Goal: Check status: Check status

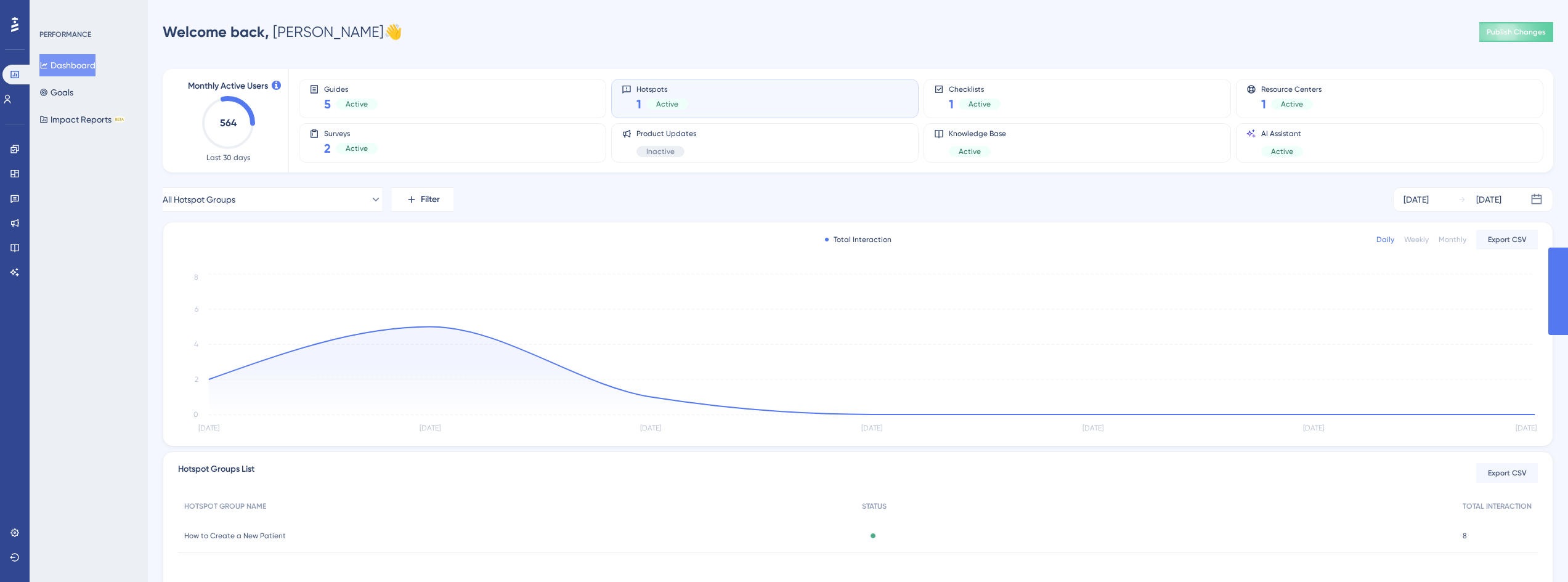
click at [2, 70] on div "Performance" at bounding box center [15, 75] width 25 height 20
click at [15, 75] on icon at bounding box center [15, 74] width 8 height 7
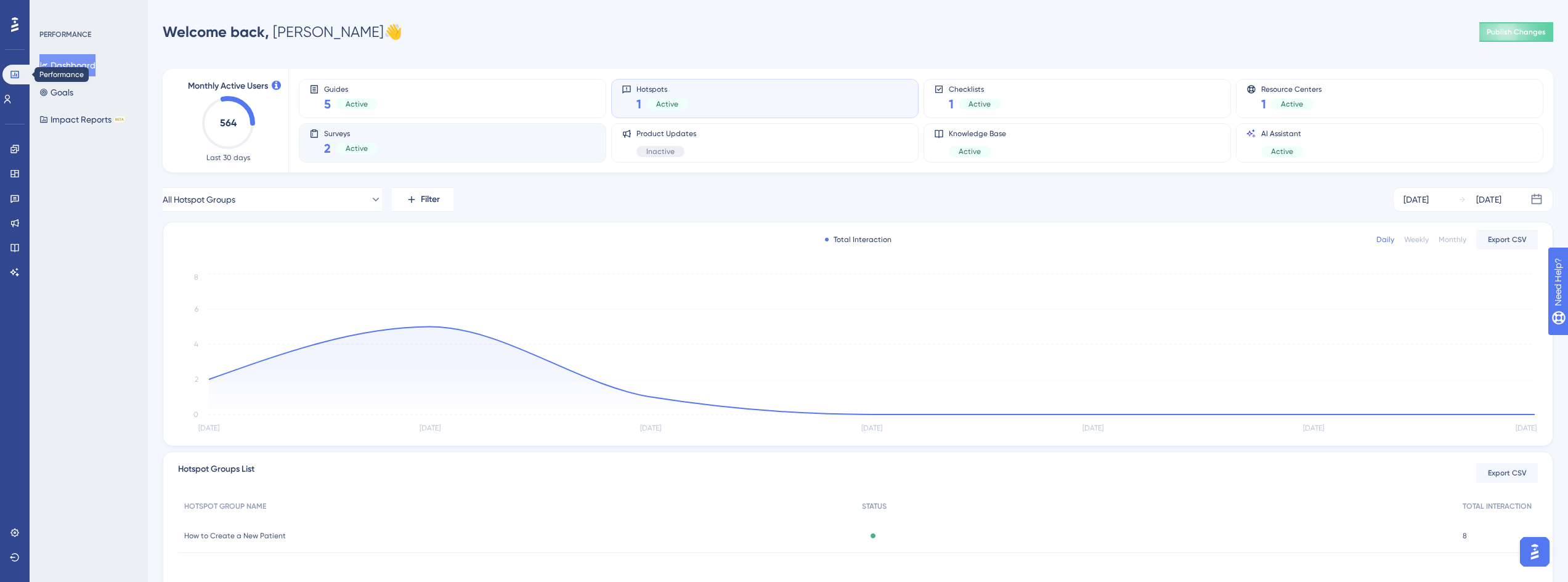
click at [419, 141] on div "Surveys 2 Active" at bounding box center [452, 143] width 286 height 28
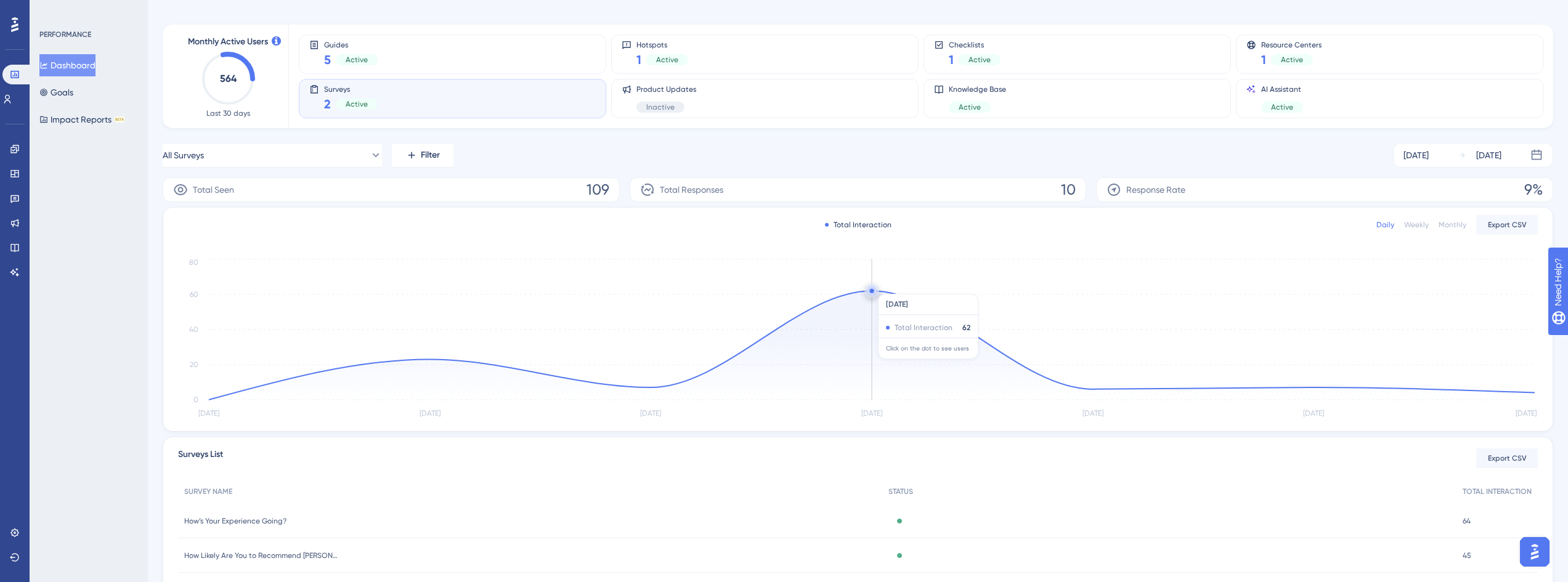
scroll to position [114, 0]
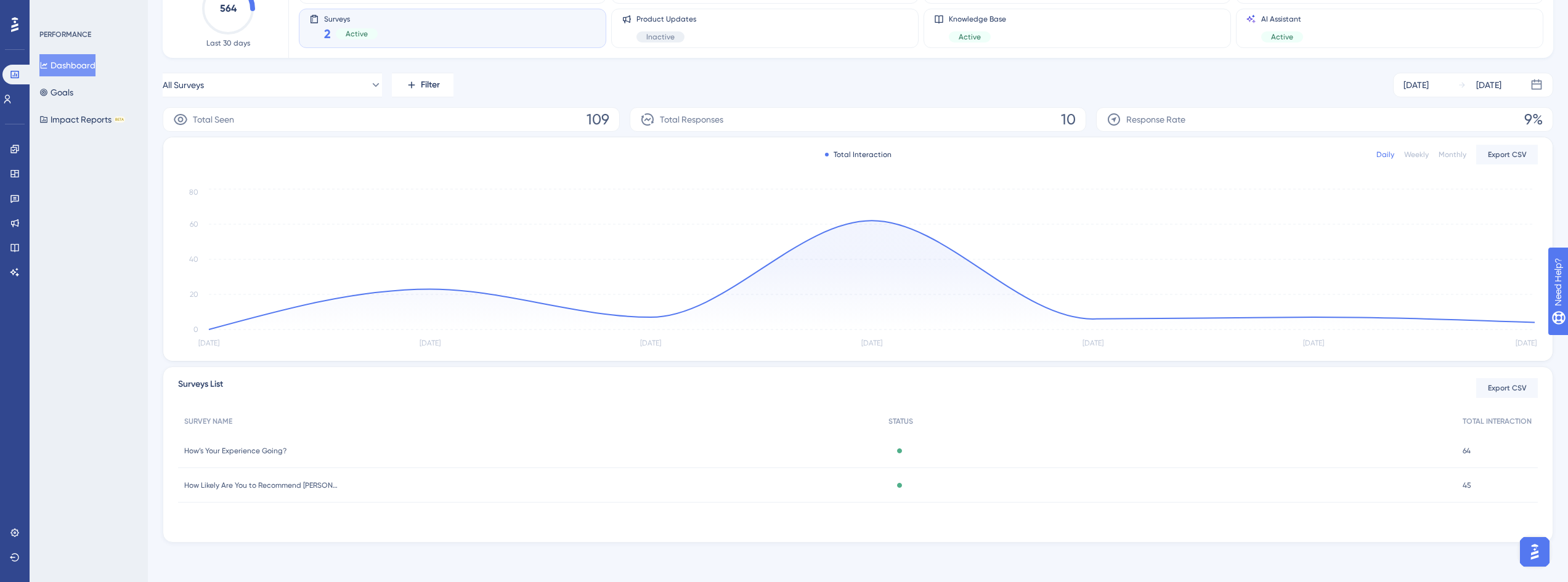
click at [266, 486] on span "How Likely Are You to Recommend [PERSON_NAME]?" at bounding box center [261, 486] width 154 height 10
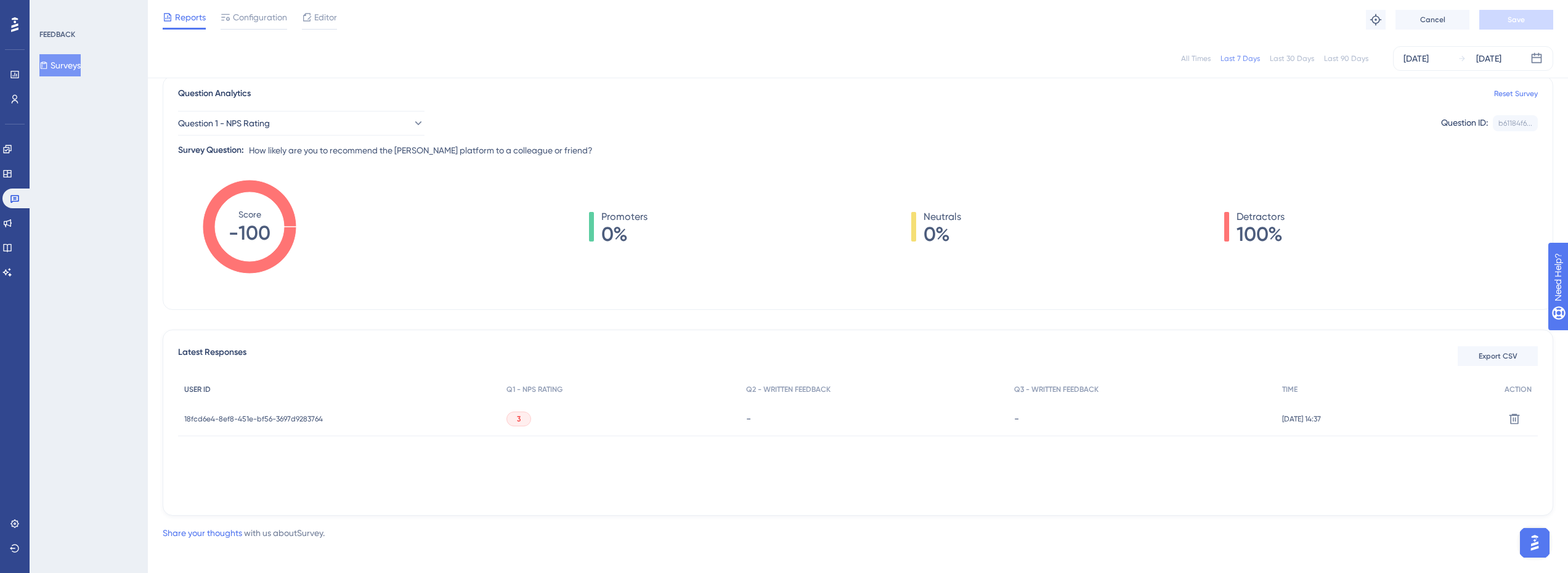
scroll to position [104, 0]
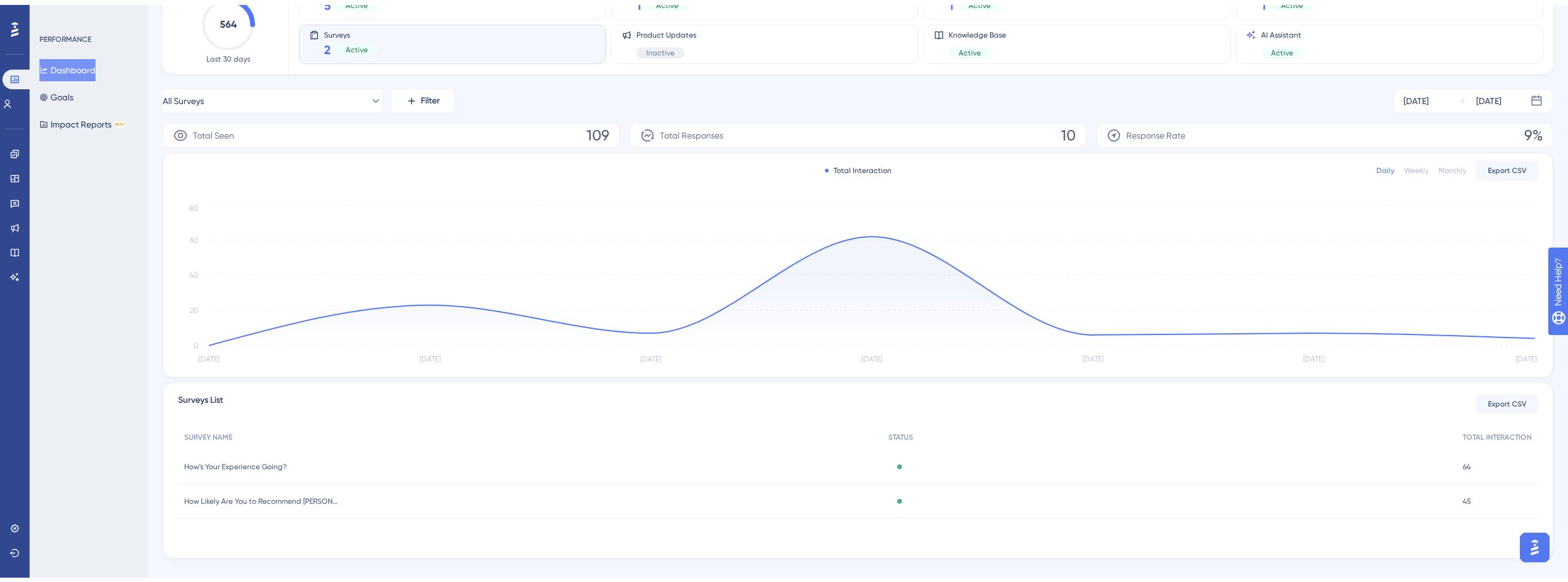
scroll to position [114, 0]
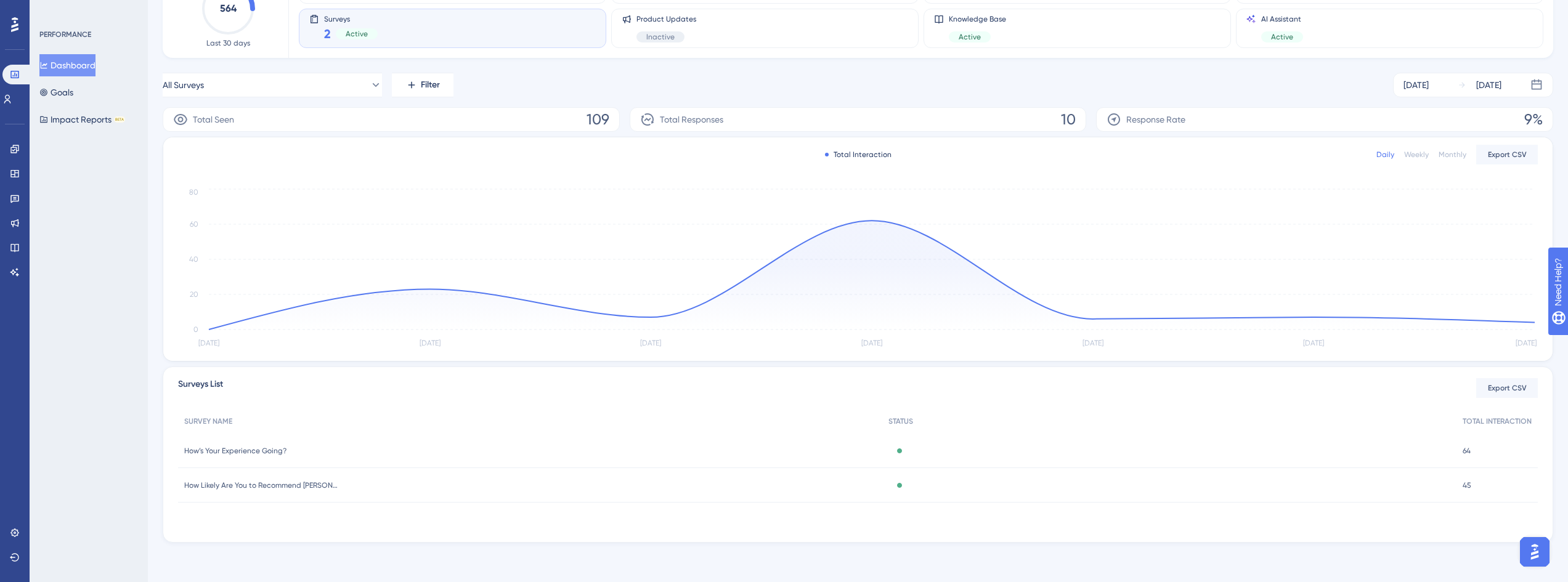
click at [275, 450] on span "How’s Your Experience Going?" at bounding box center [235, 451] width 102 height 10
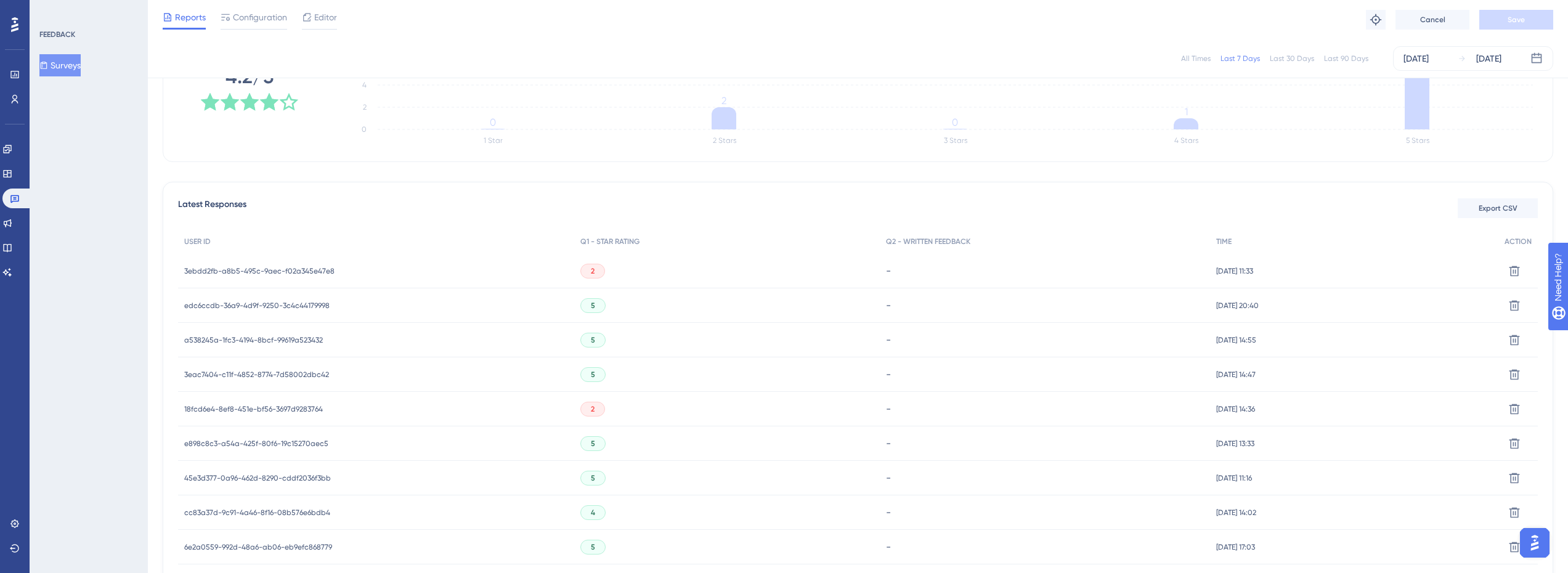
scroll to position [247, 0]
click at [325, 267] on span "3ebdd2fb-a8b5-495c-9aec-f02a345e47e8" at bounding box center [259, 269] width 150 height 10
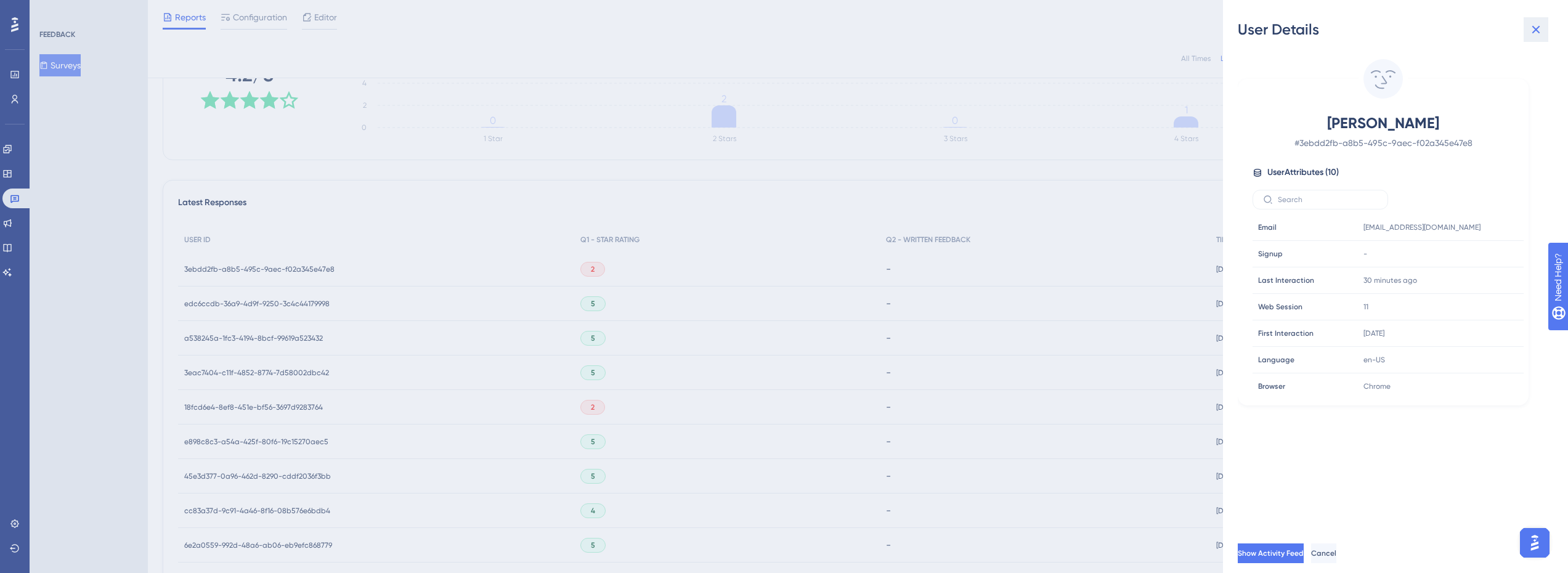
click at [1541, 22] on icon at bounding box center [1536, 30] width 15 height 15
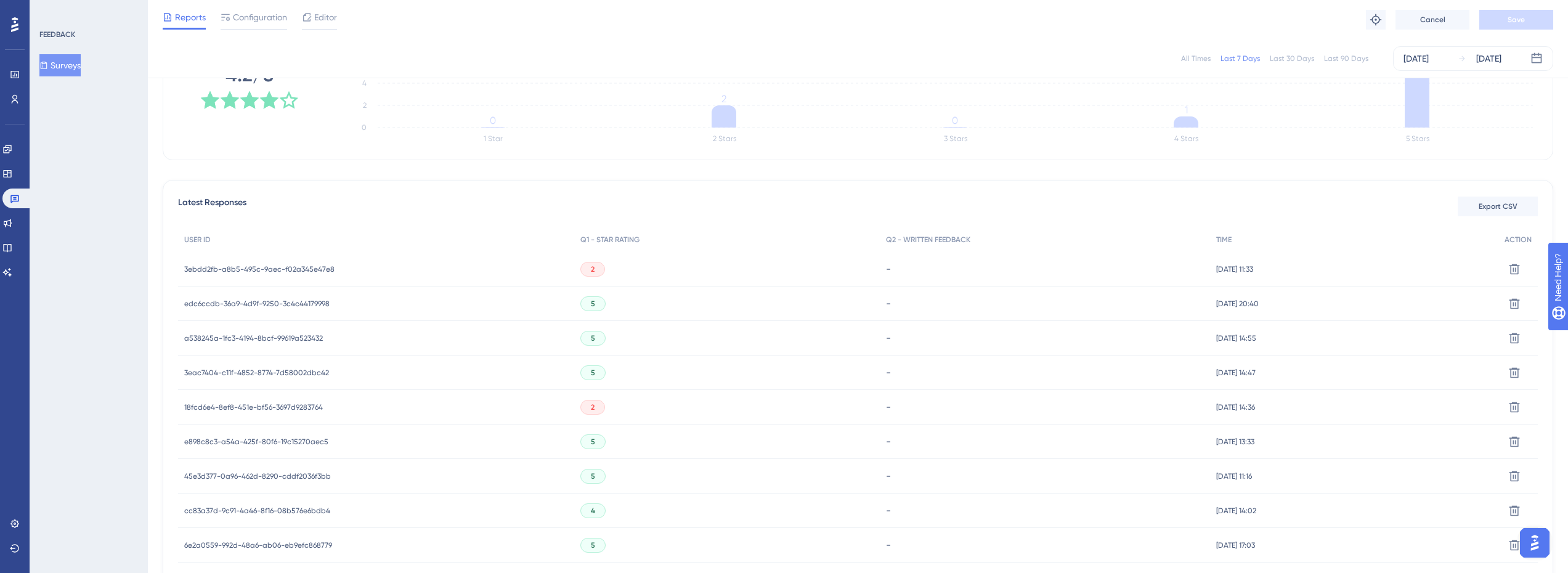
click at [591, 267] on div "2" at bounding box center [593, 269] width 25 height 15
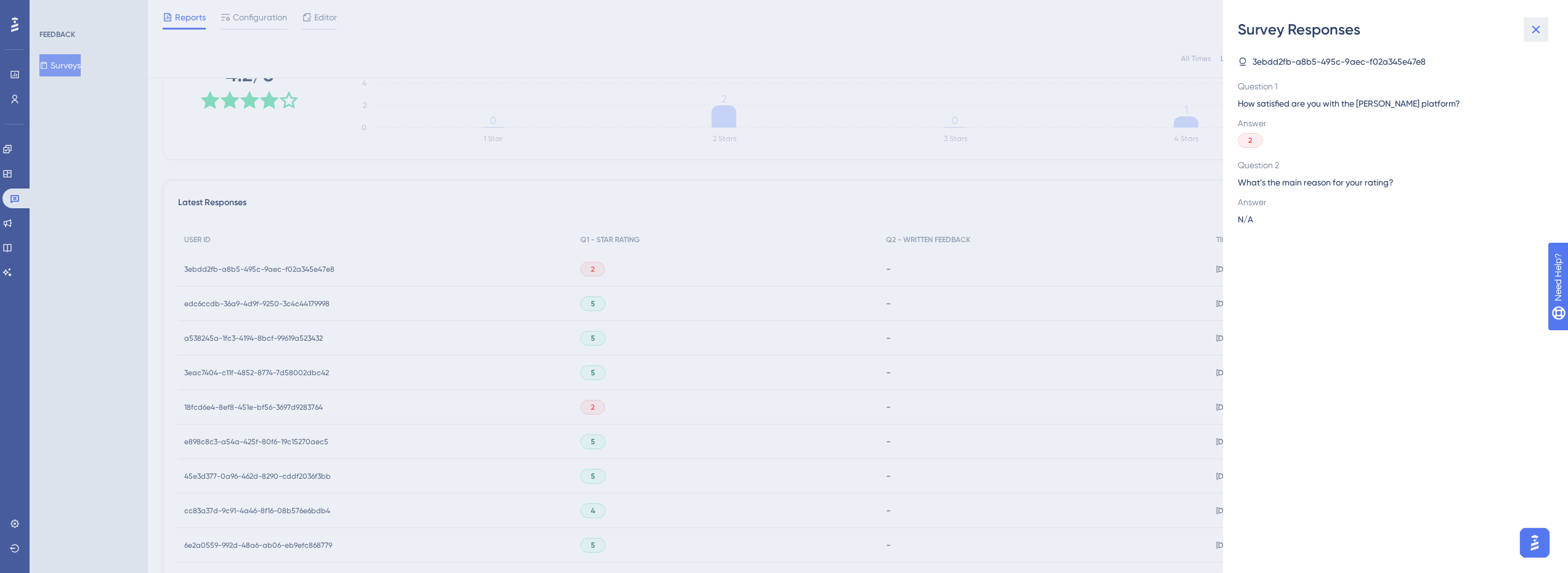
click at [1530, 33] on icon at bounding box center [1536, 30] width 15 height 15
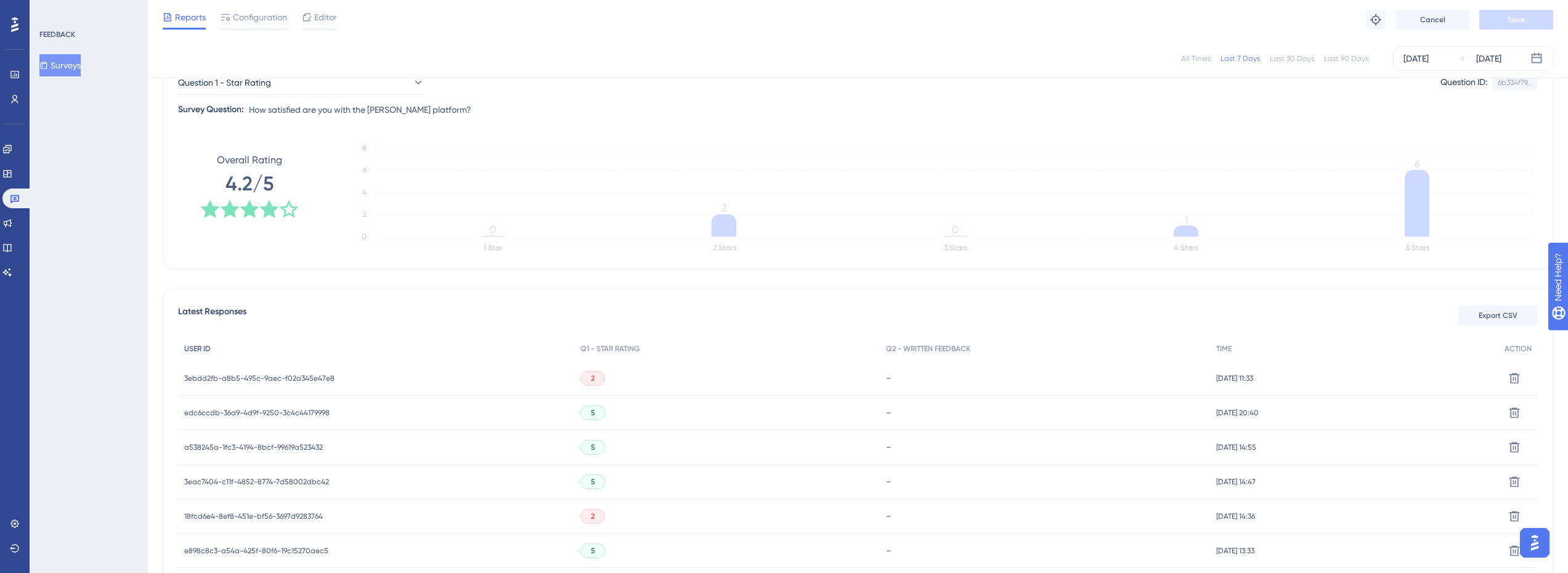
scroll to position [123, 0]
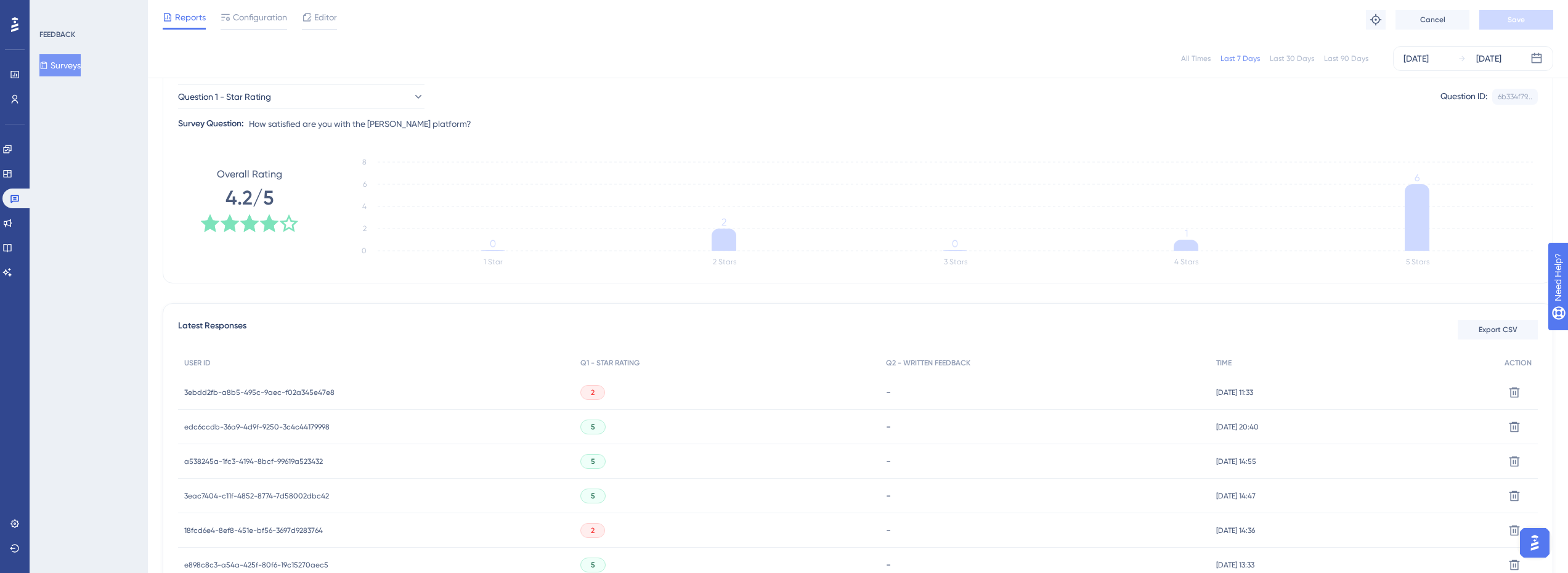
click at [313, 390] on span "3ebdd2fb-a8b5-495c-9aec-f02a345e47e8" at bounding box center [259, 392] width 150 height 10
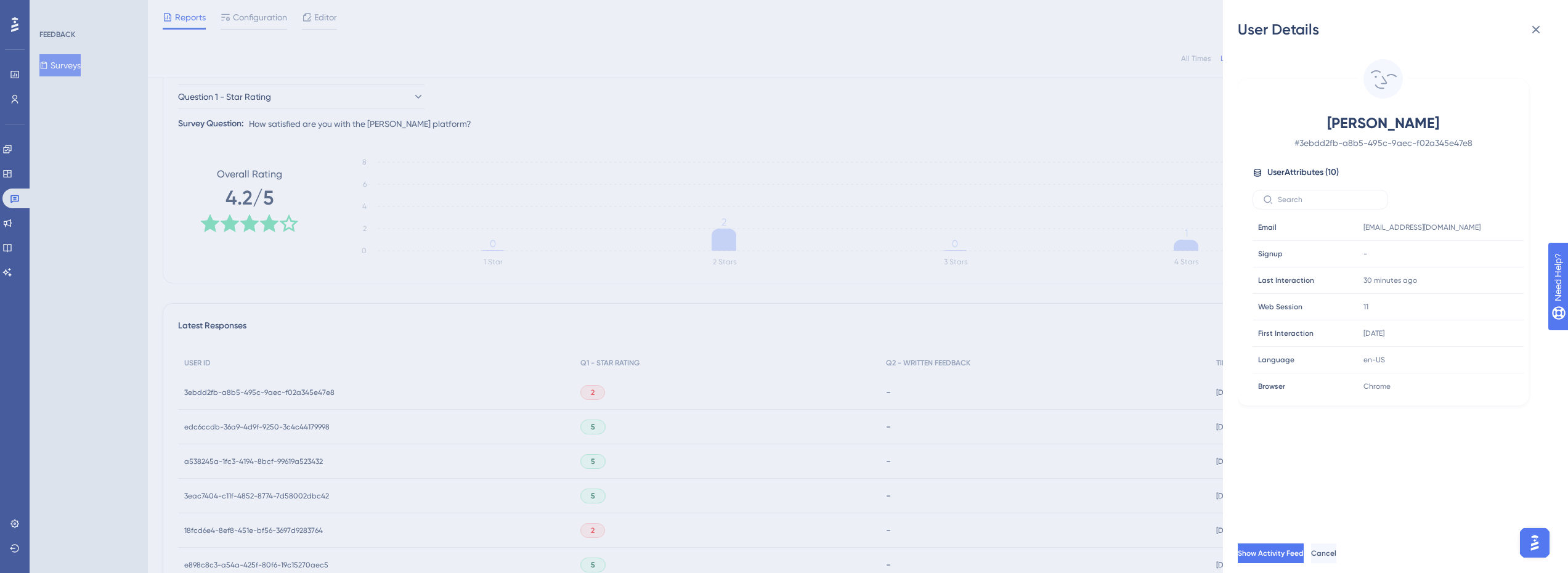
click at [1373, 122] on span "[PERSON_NAME]" at bounding box center [1383, 123] width 217 height 20
click at [1477, 232] on icon at bounding box center [1476, 228] width 9 height 11
click at [1540, 30] on icon at bounding box center [1536, 30] width 15 height 15
